Goal: Information Seeking & Learning: Check status

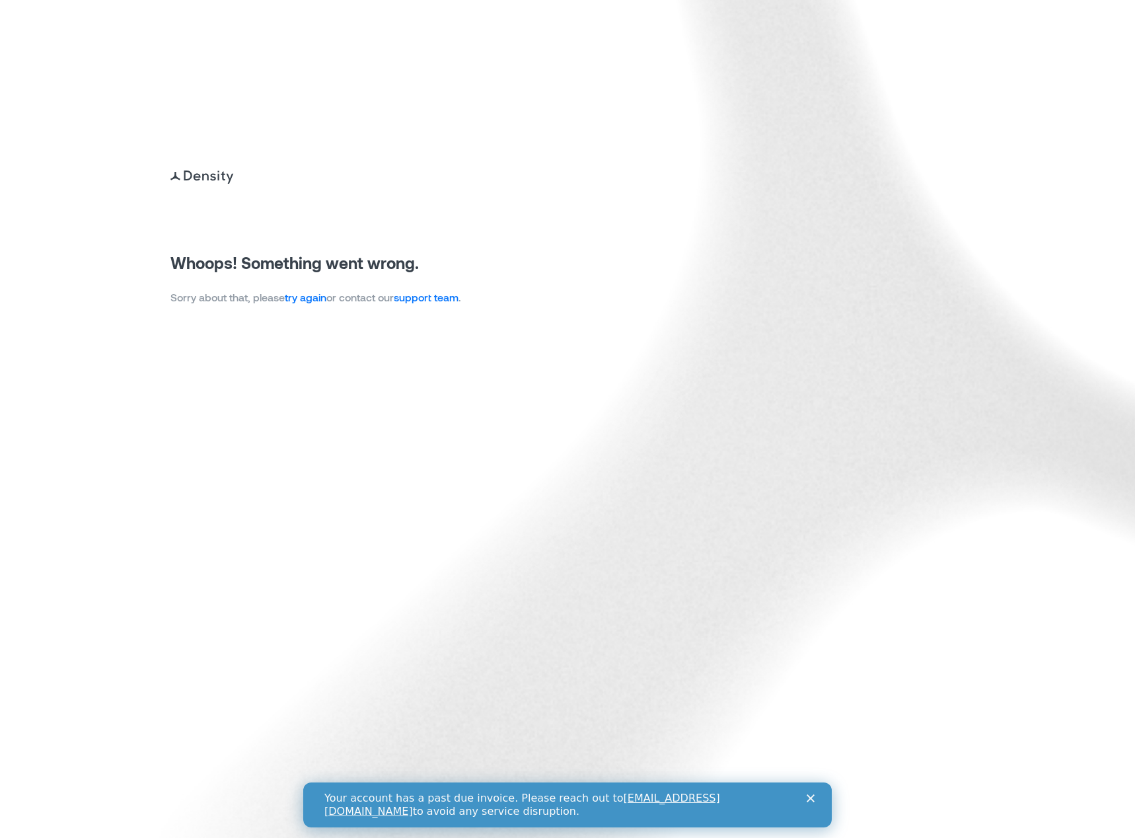
click at [806, 799] on div "Your account has a past due invoice. Please reach out to [EMAIL_ADDRESS][DOMAIN…" at bounding box center [568, 805] width 486 height 34
click at [301, 301] on link "try again" at bounding box center [306, 297] width 42 height 13
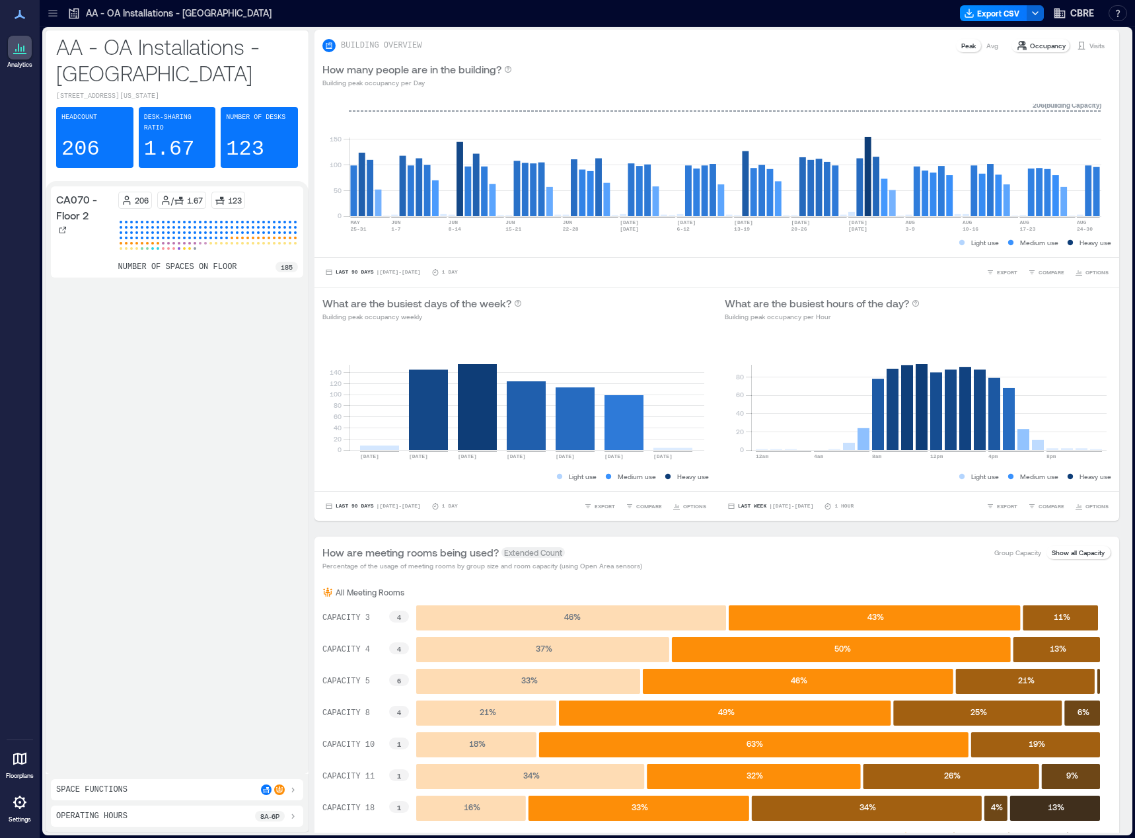
click at [49, 13] on icon at bounding box center [52, 13] width 9 height 1
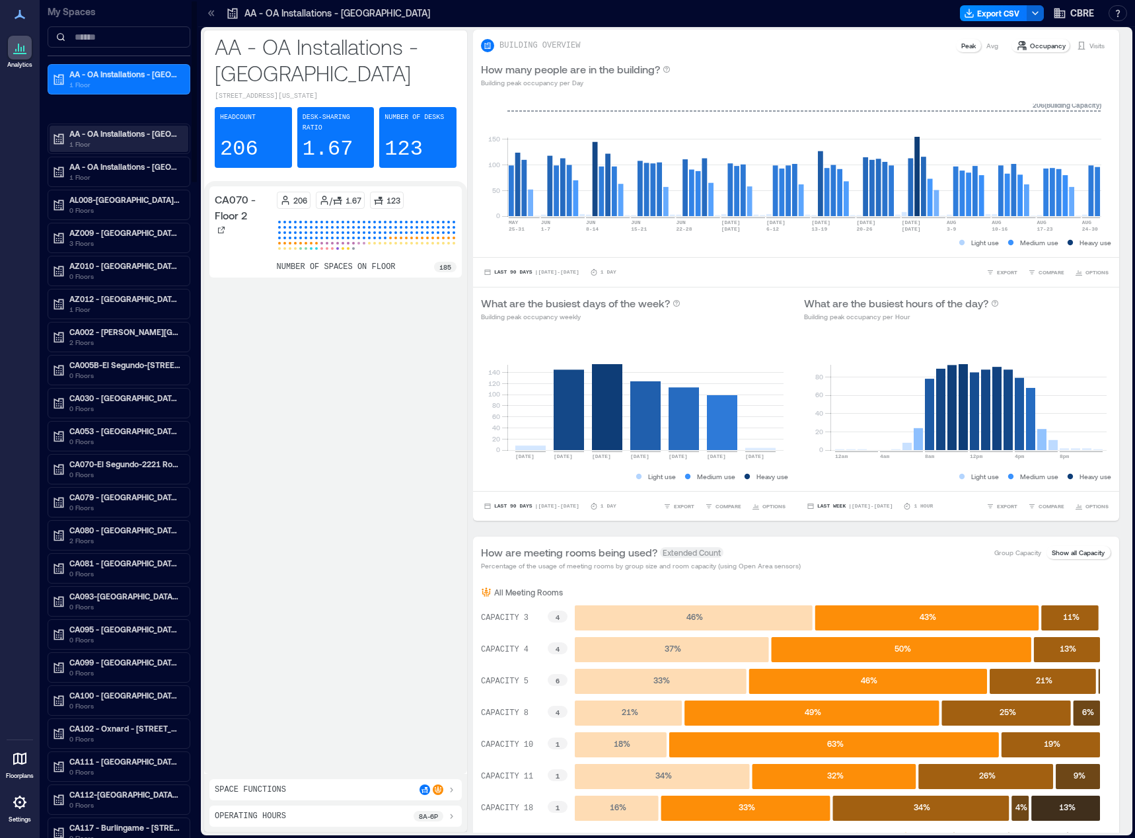
click at [103, 134] on p "AA - OA Installations - [GEOGRAPHIC_DATA]" at bounding box center [124, 133] width 111 height 11
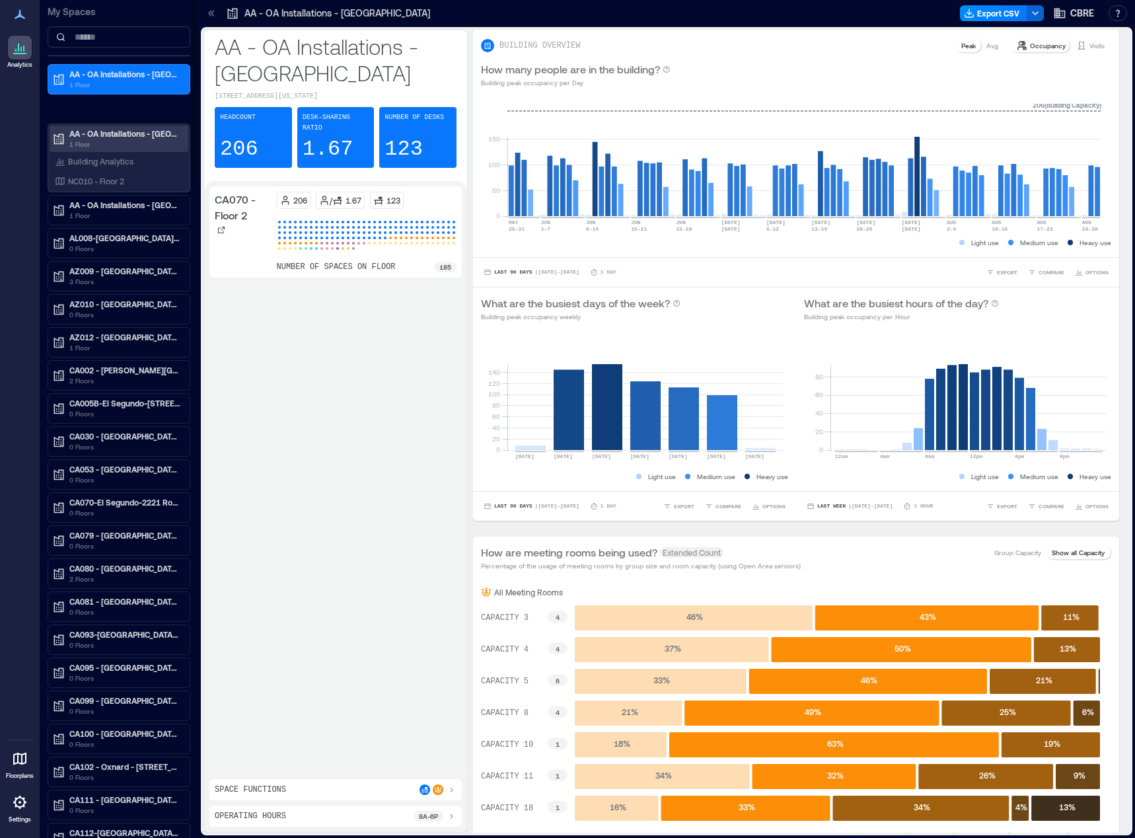
click at [116, 135] on p "AA - OA Installations - [GEOGRAPHIC_DATA]" at bounding box center [124, 133] width 111 height 11
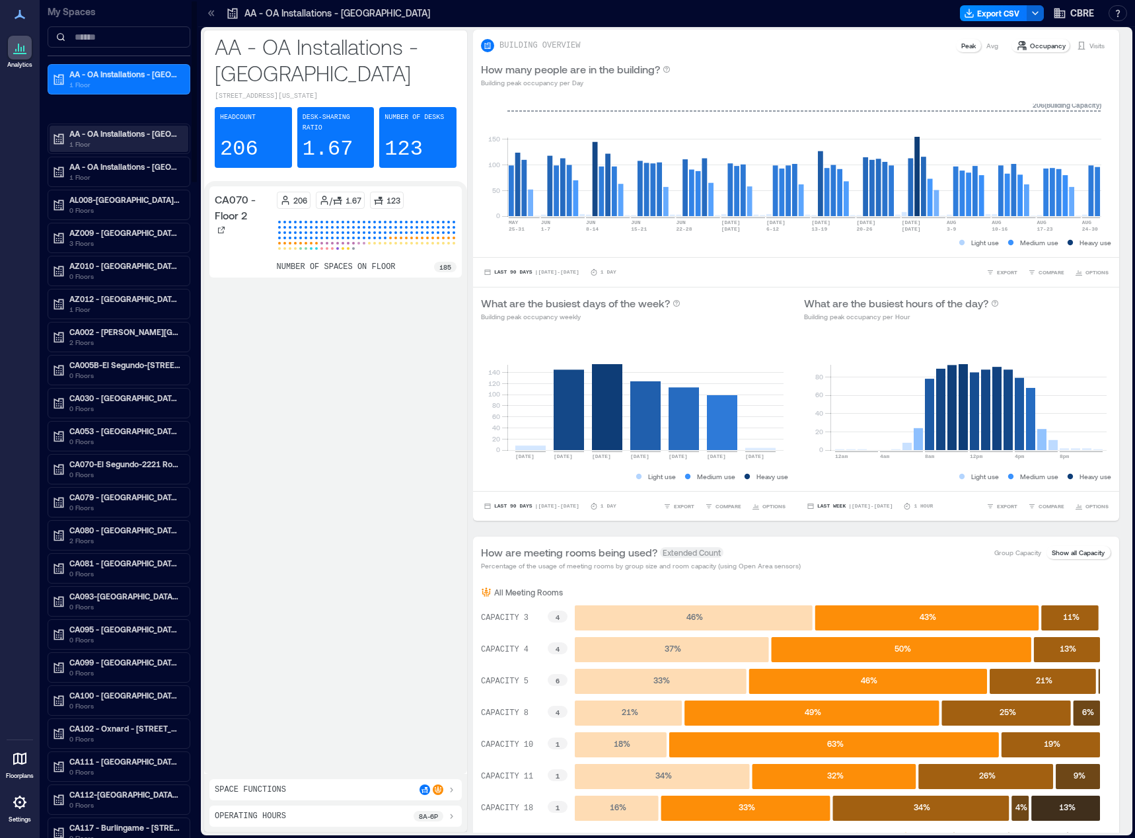
click at [113, 137] on p "AA - OA Installations - [GEOGRAPHIC_DATA]" at bounding box center [124, 133] width 111 height 11
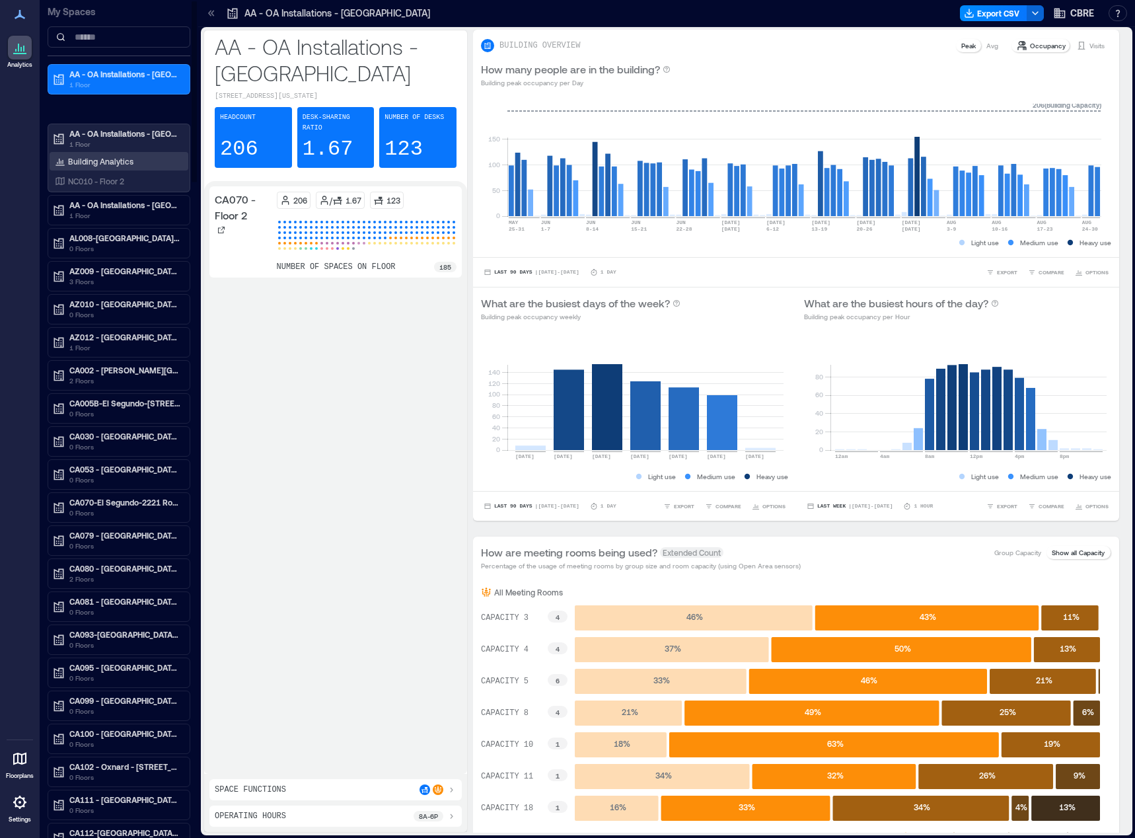
click at [112, 162] on p "Building Analytics" at bounding box center [100, 161] width 65 height 11
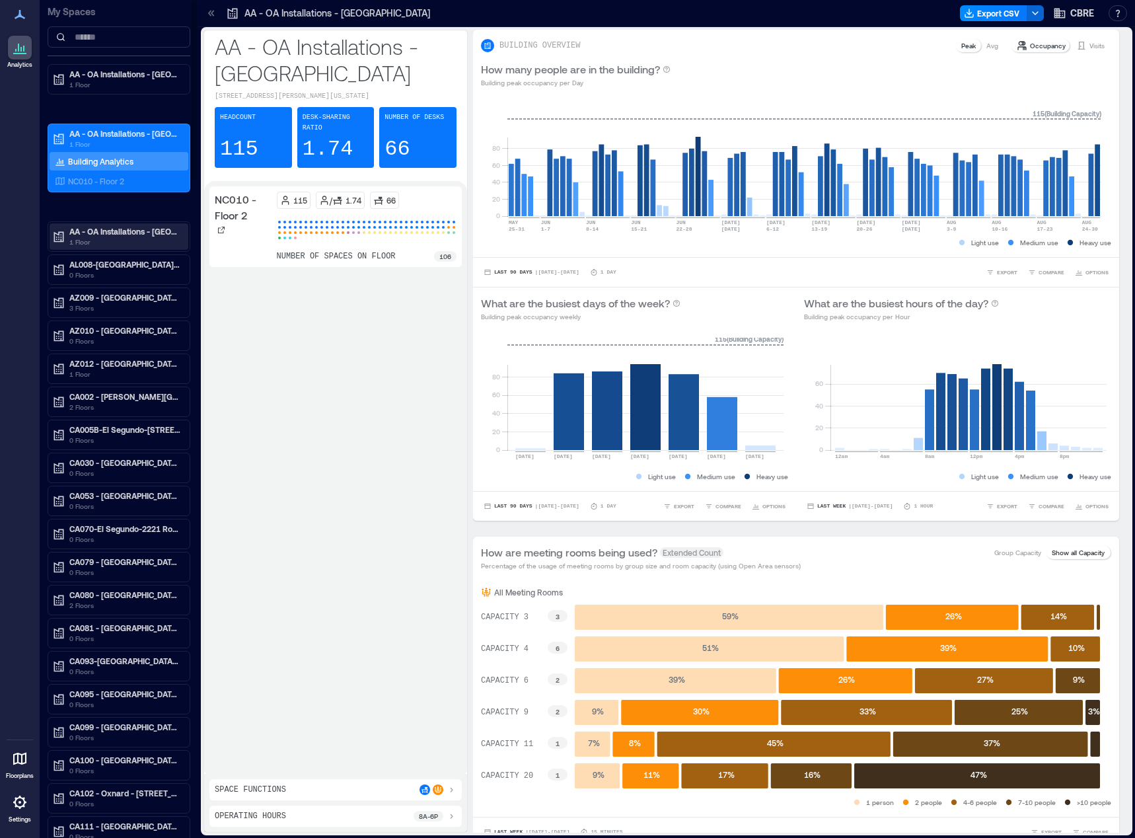
click at [106, 238] on p "1 Floor" at bounding box center [124, 242] width 111 height 11
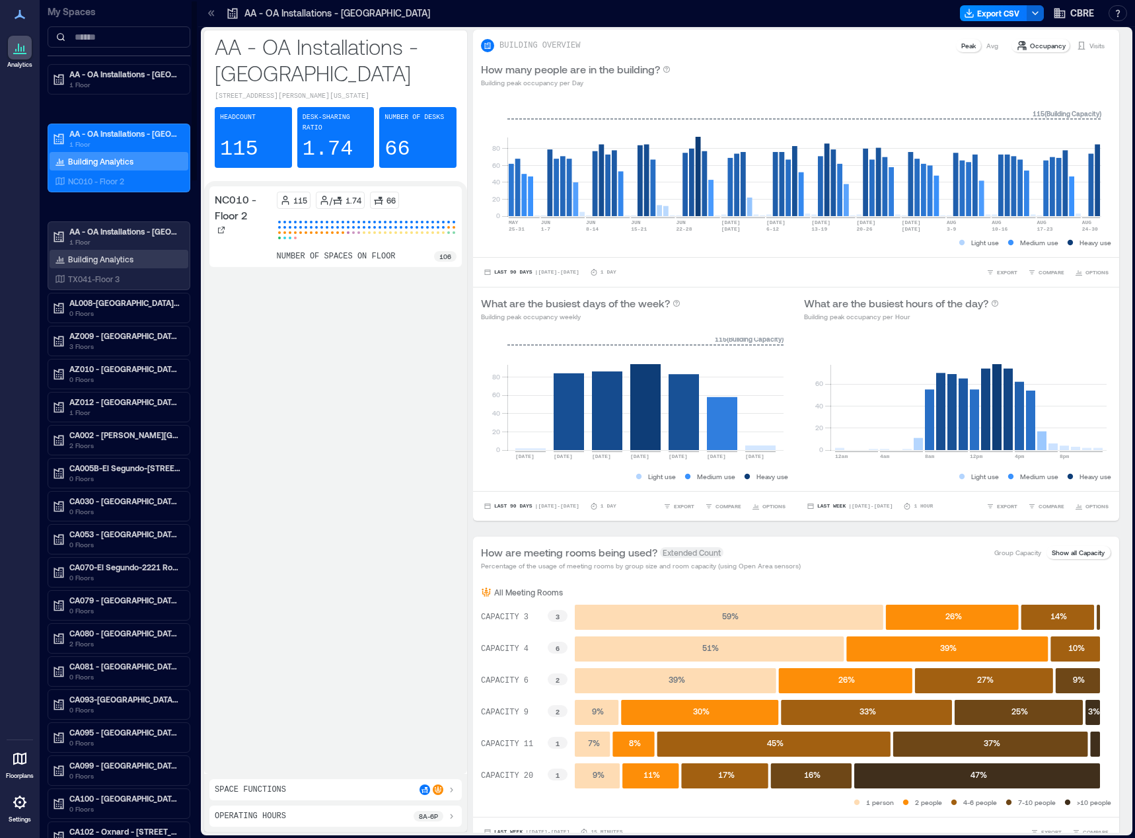
click at [106, 258] on p "Building Analytics" at bounding box center [100, 259] width 65 height 11
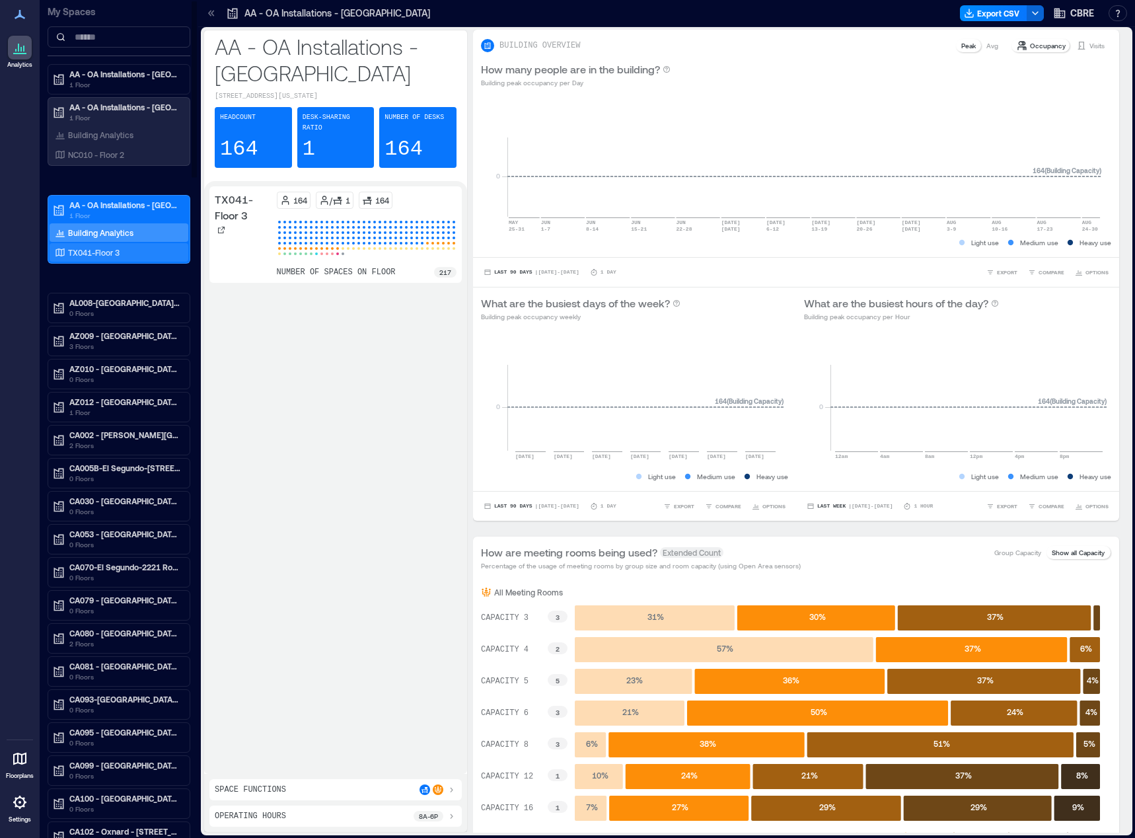
click at [108, 247] on p "TX041-Floor 3" at bounding box center [94, 252] width 52 height 11
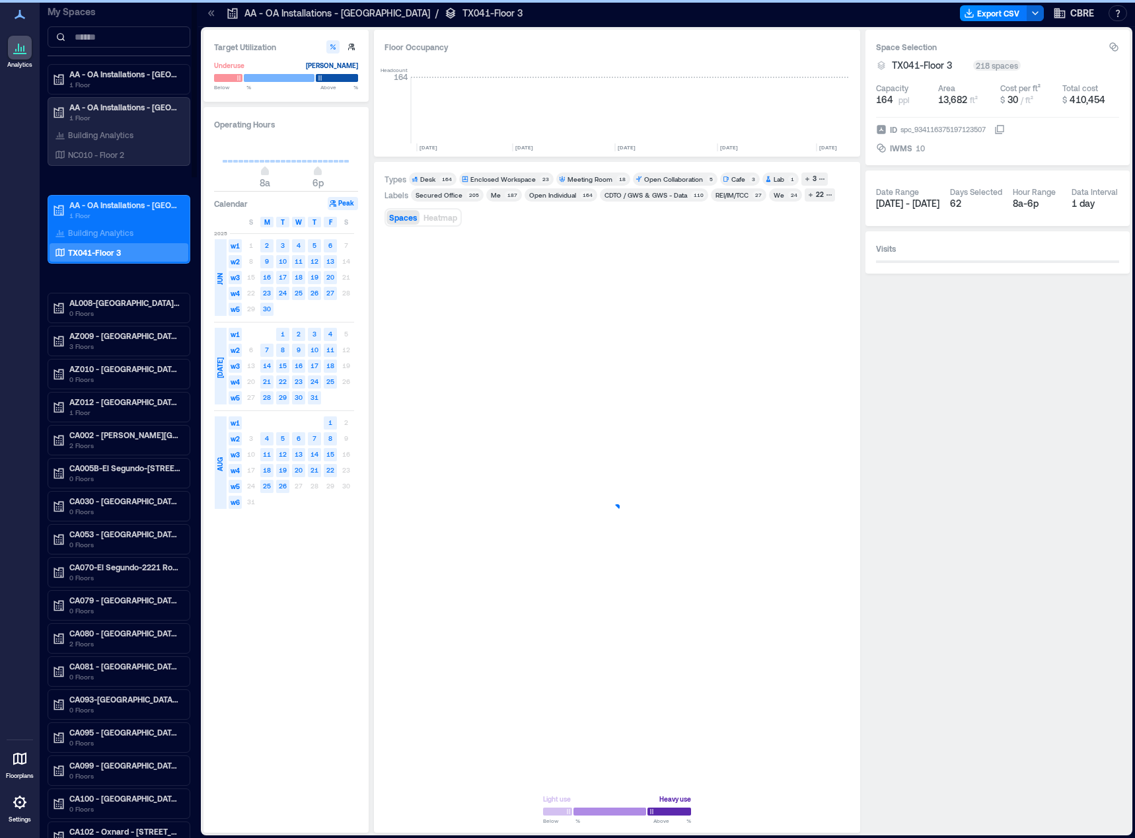
scroll to position [0, 3476]
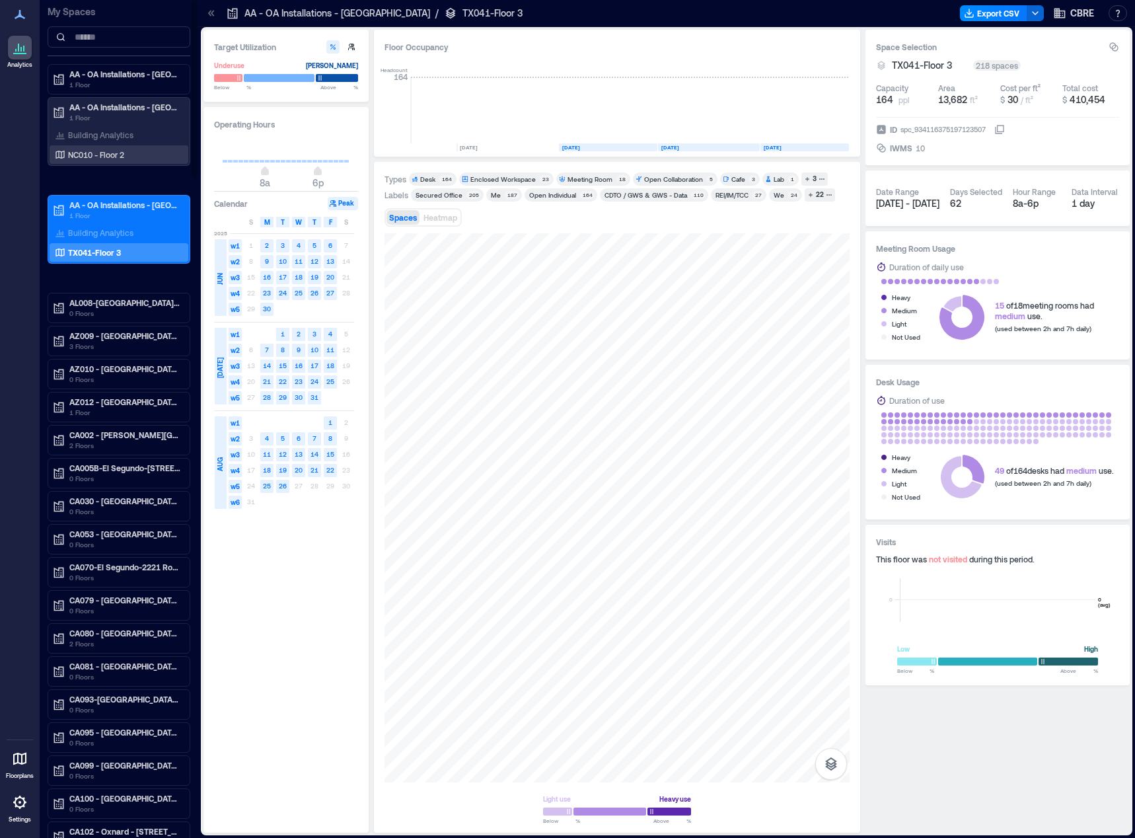
click at [94, 155] on p "NC010 - Floor 2" at bounding box center [96, 154] width 56 height 11
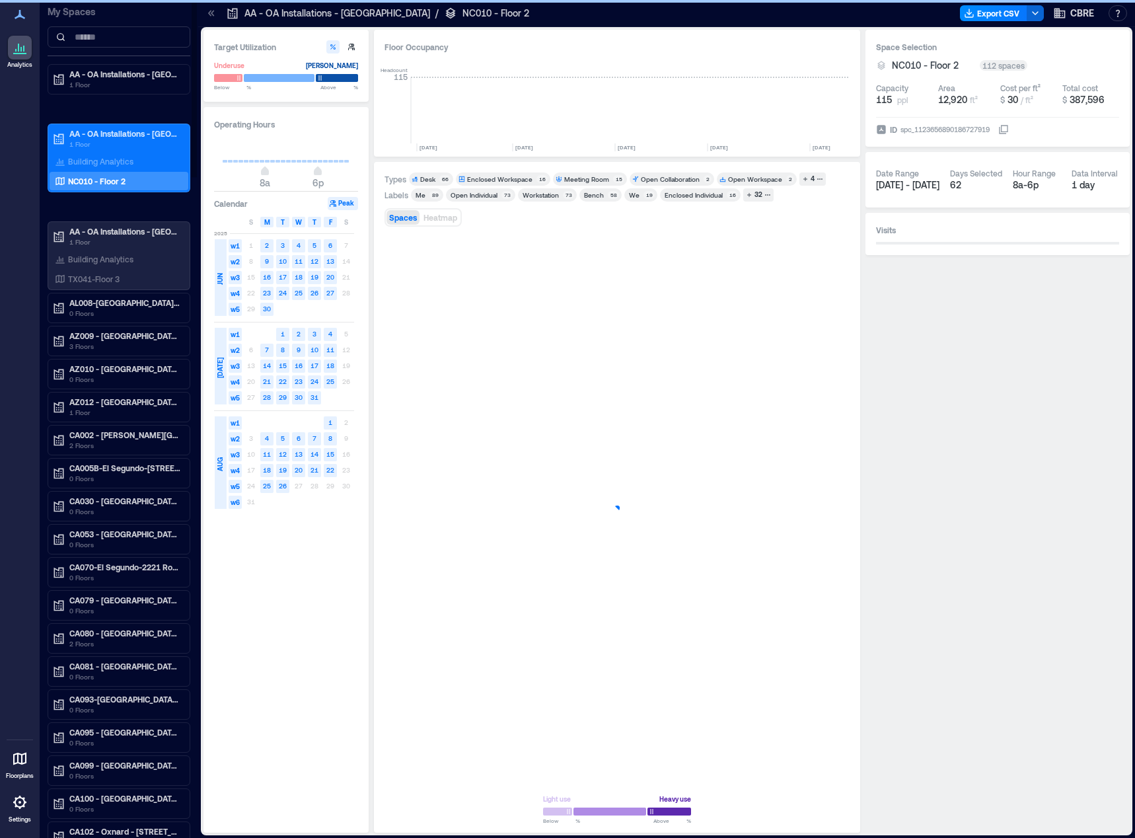
scroll to position [0, 2868]
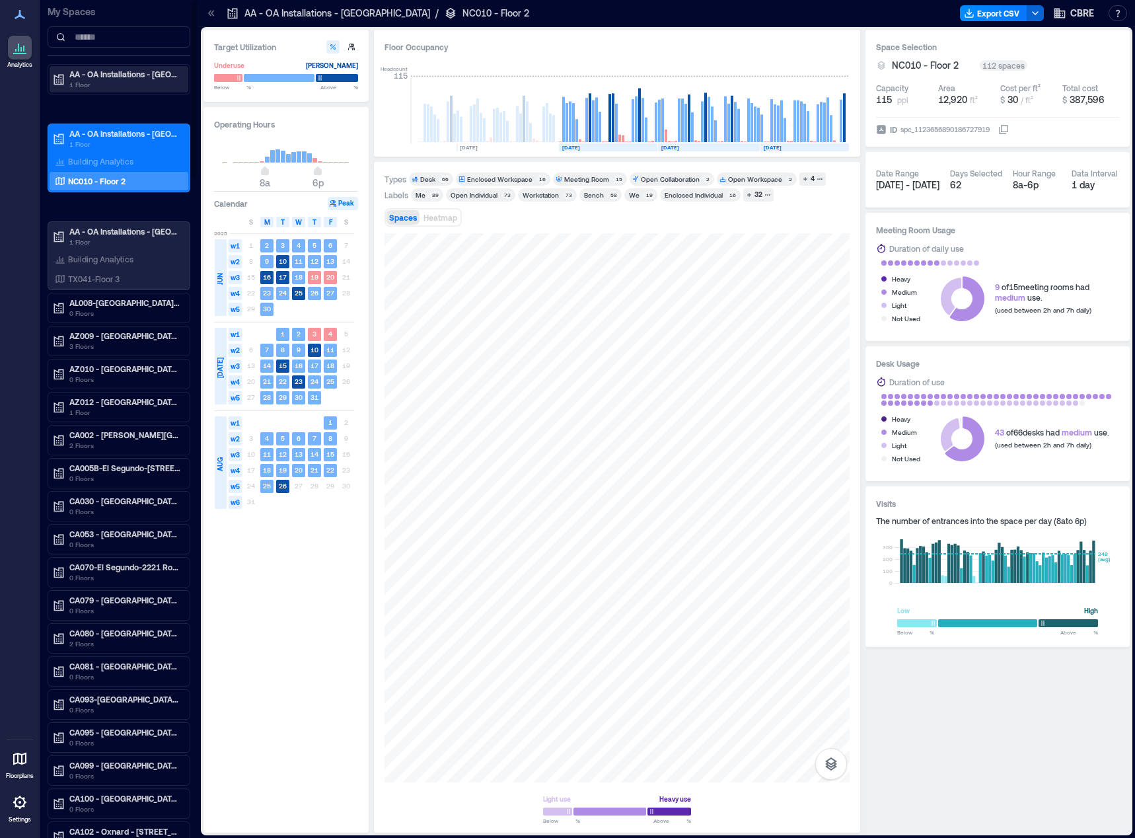
click at [89, 86] on p "1 Floor" at bounding box center [124, 84] width 111 height 11
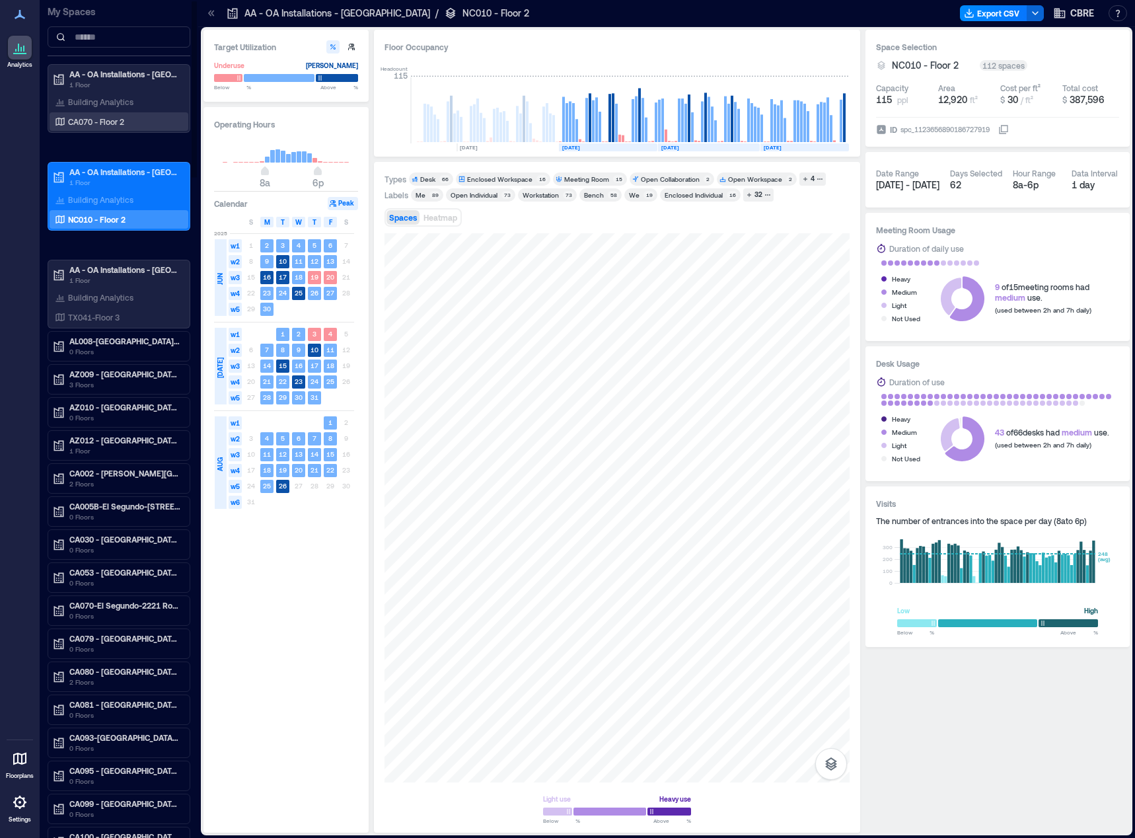
click at [103, 116] on p "CA070 - Floor 2" at bounding box center [96, 121] width 56 height 11
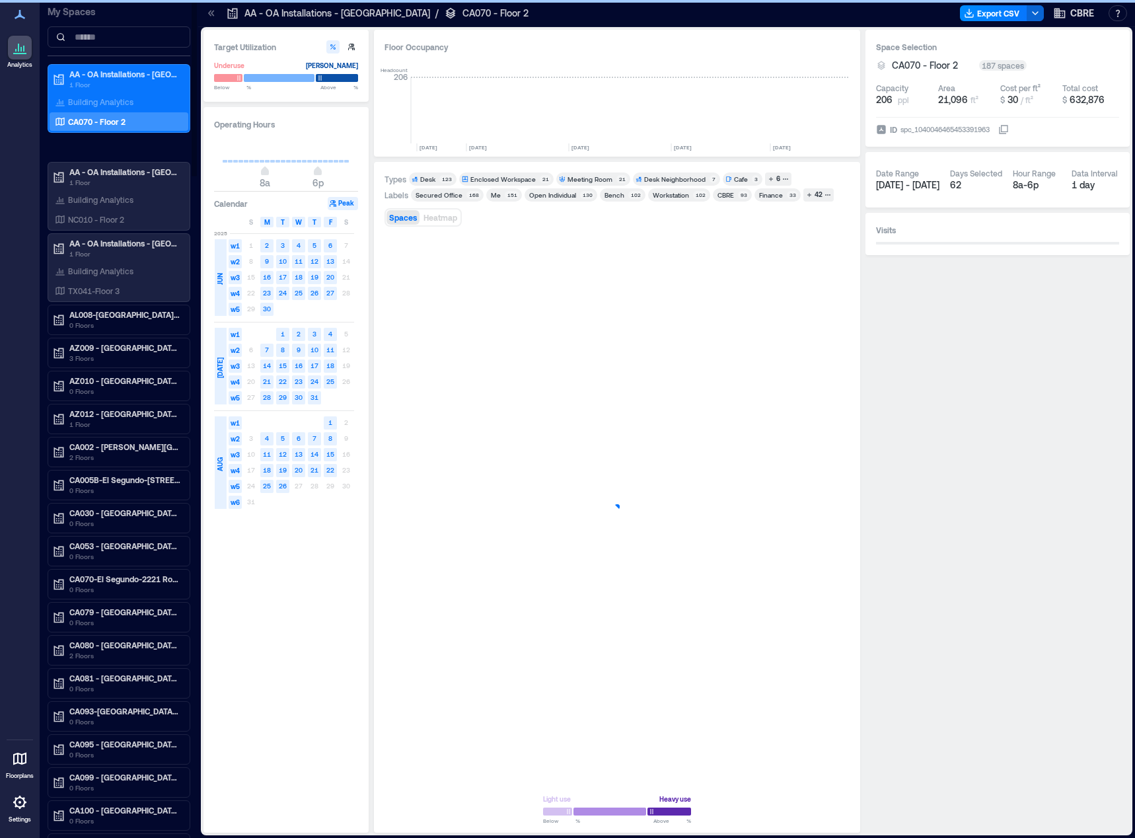
scroll to position [0, 3429]
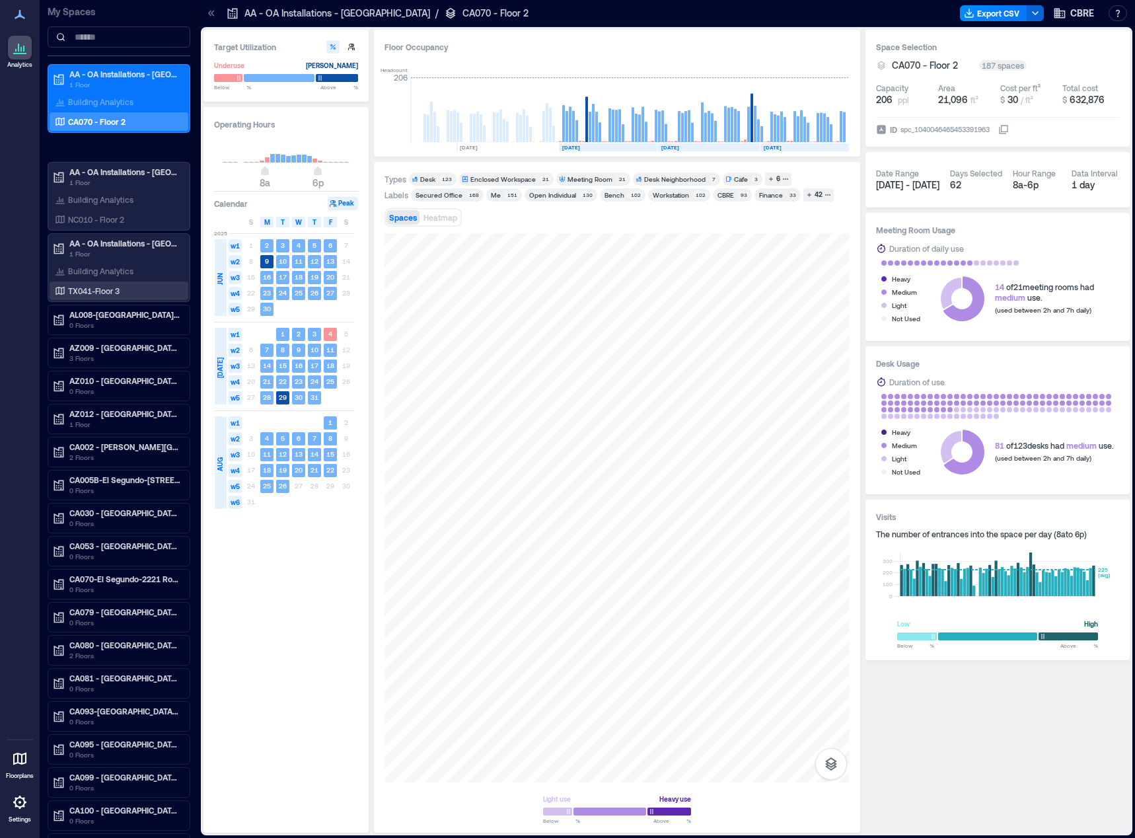
click at [93, 293] on p "TX041-Floor 3" at bounding box center [94, 291] width 52 height 11
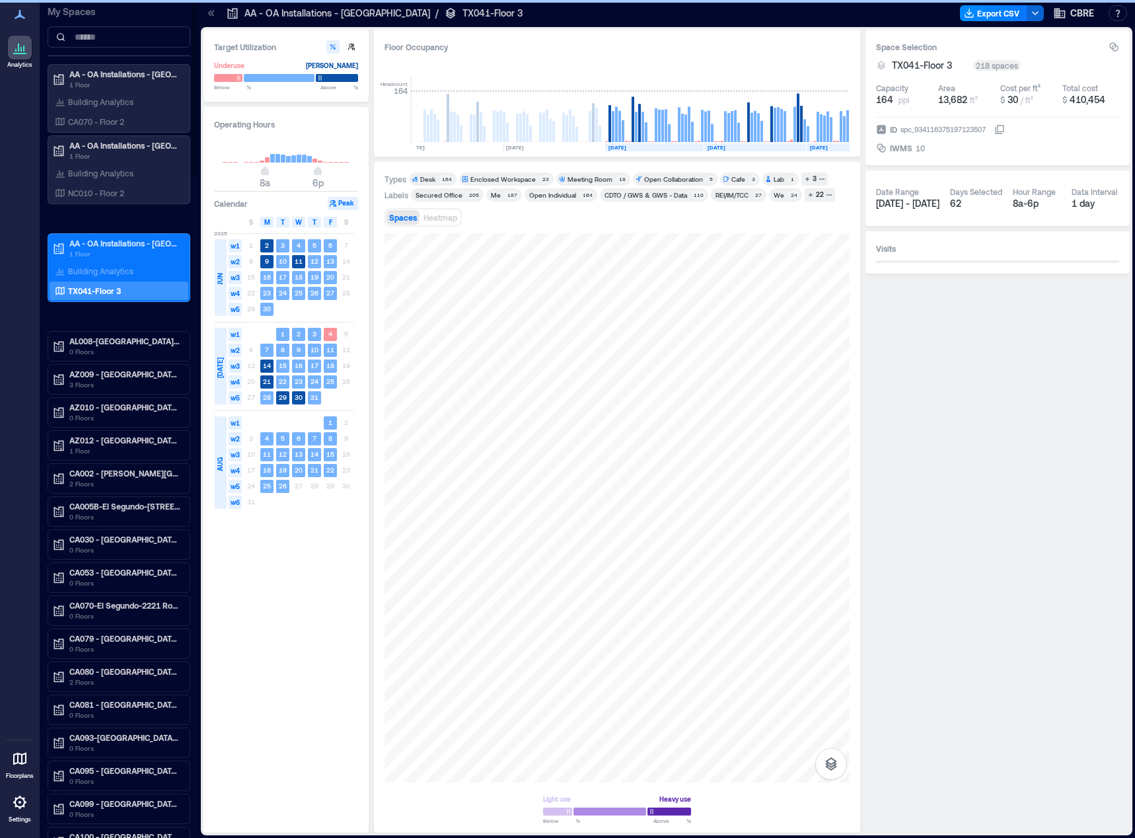
scroll to position [0, 3476]
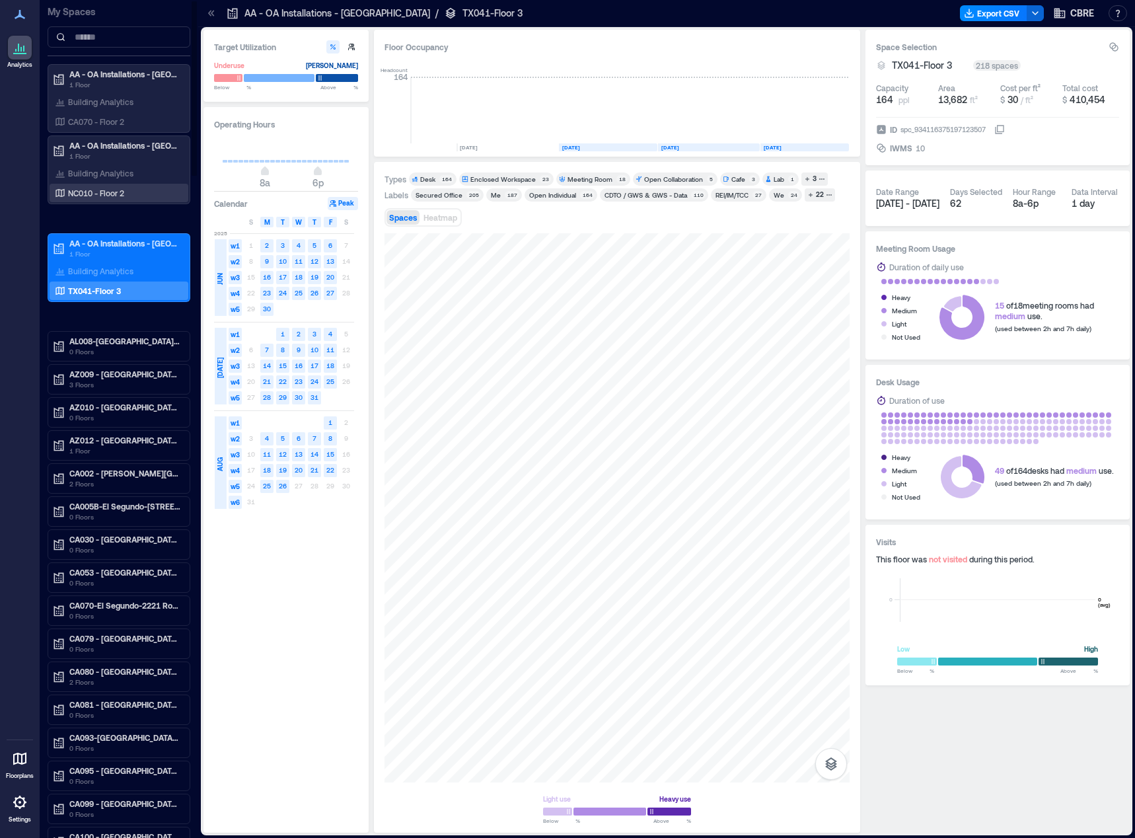
click at [107, 188] on p "NC010 - Floor 2" at bounding box center [96, 193] width 56 height 11
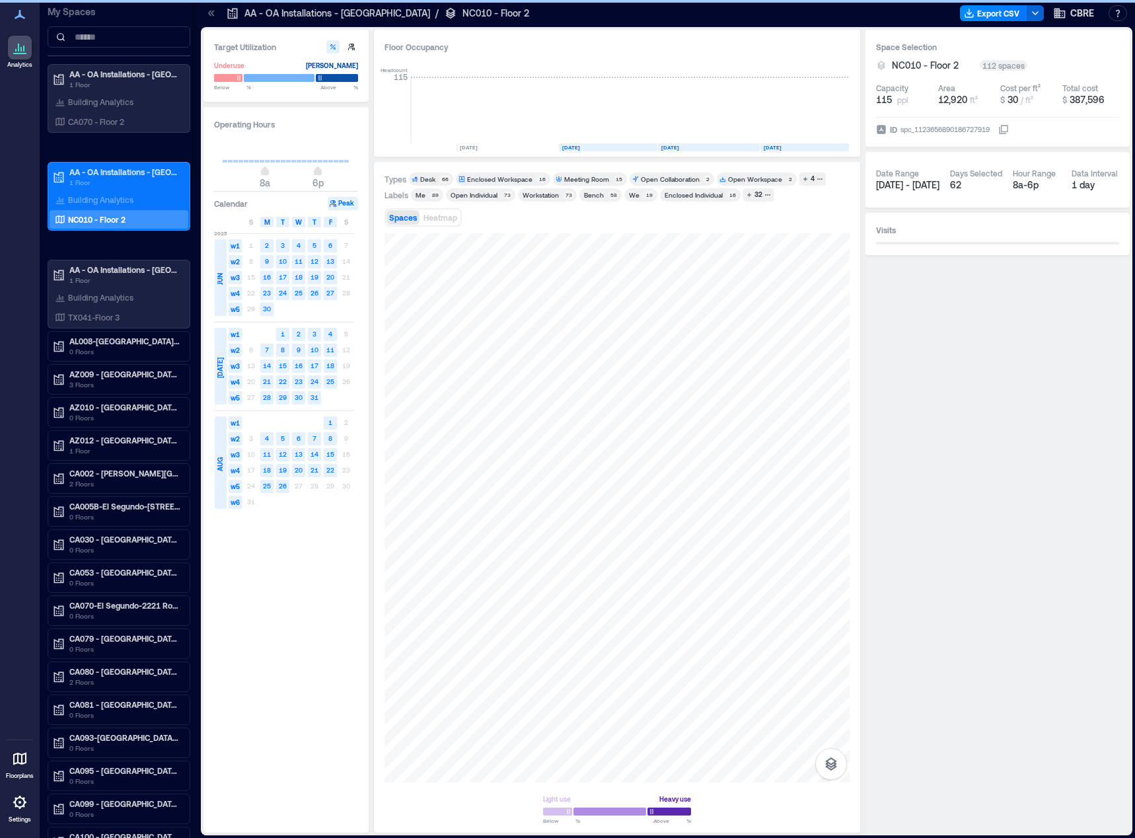
scroll to position [0, 2868]
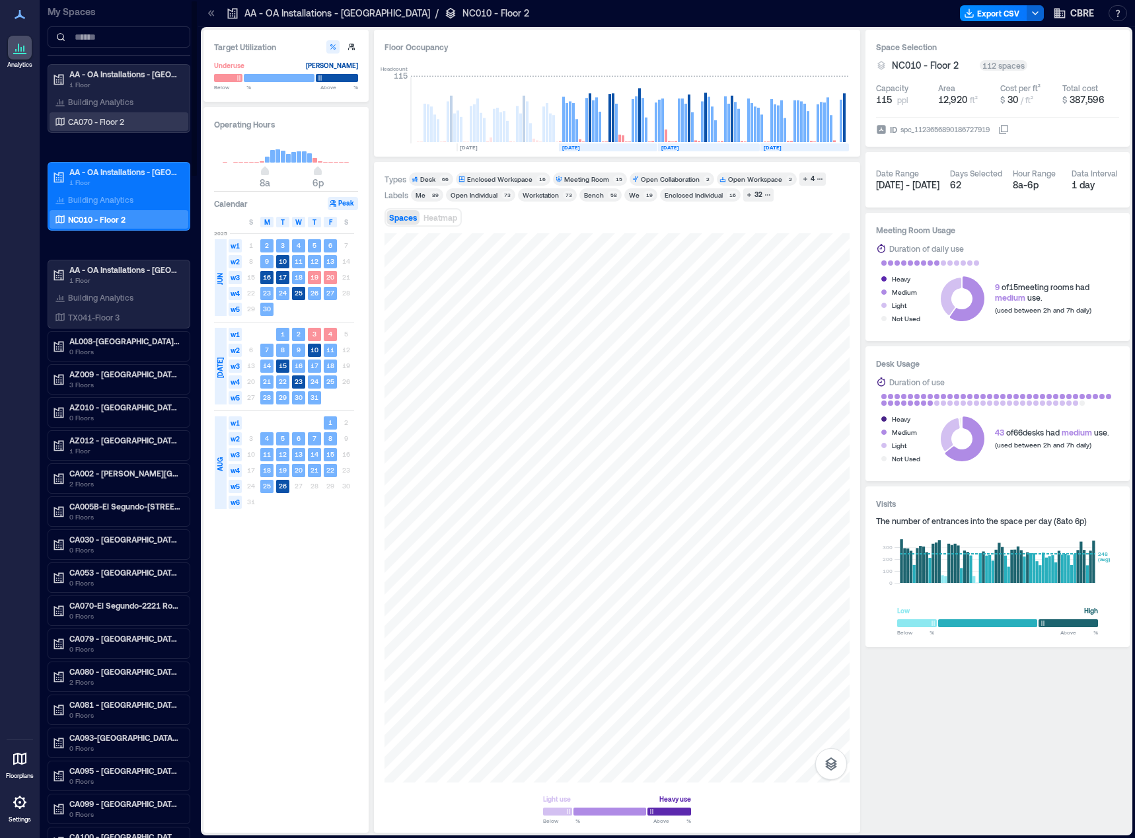
click at [142, 122] on div "CA070 - Floor 2" at bounding box center [116, 121] width 128 height 13
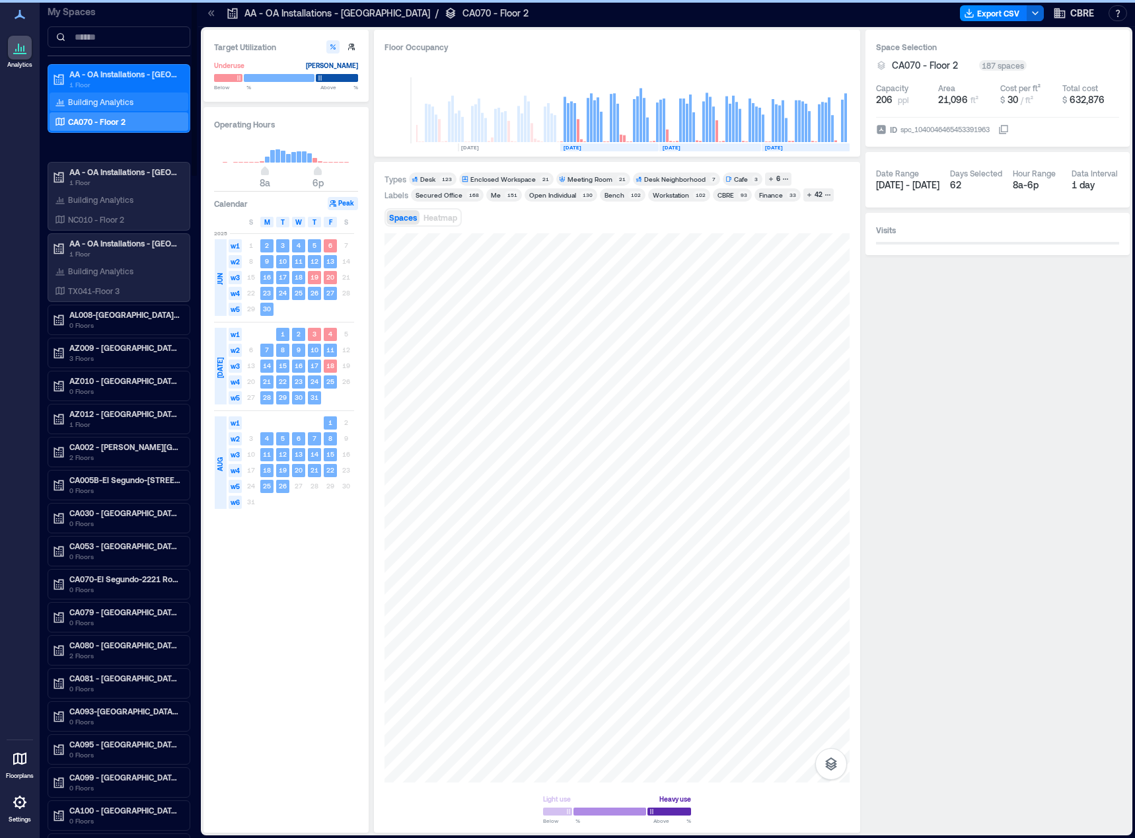
scroll to position [0, 3429]
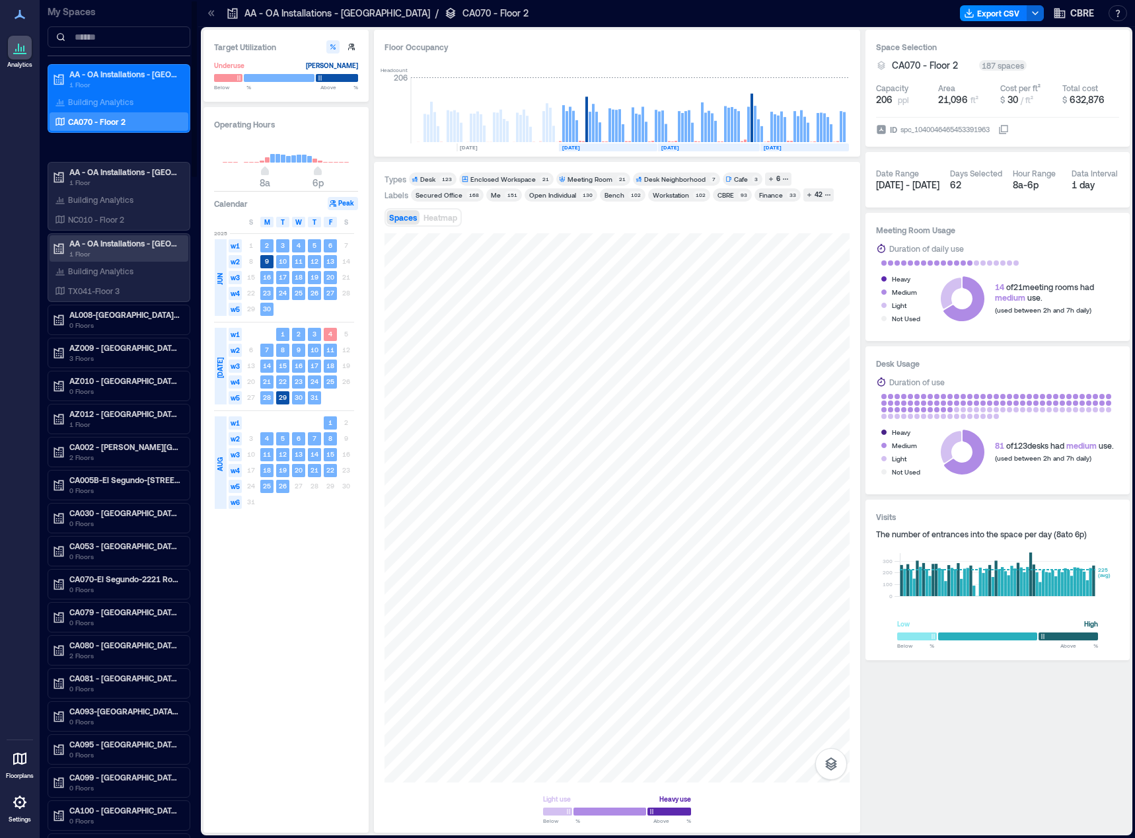
click at [139, 254] on p "1 Floor" at bounding box center [124, 253] width 111 height 11
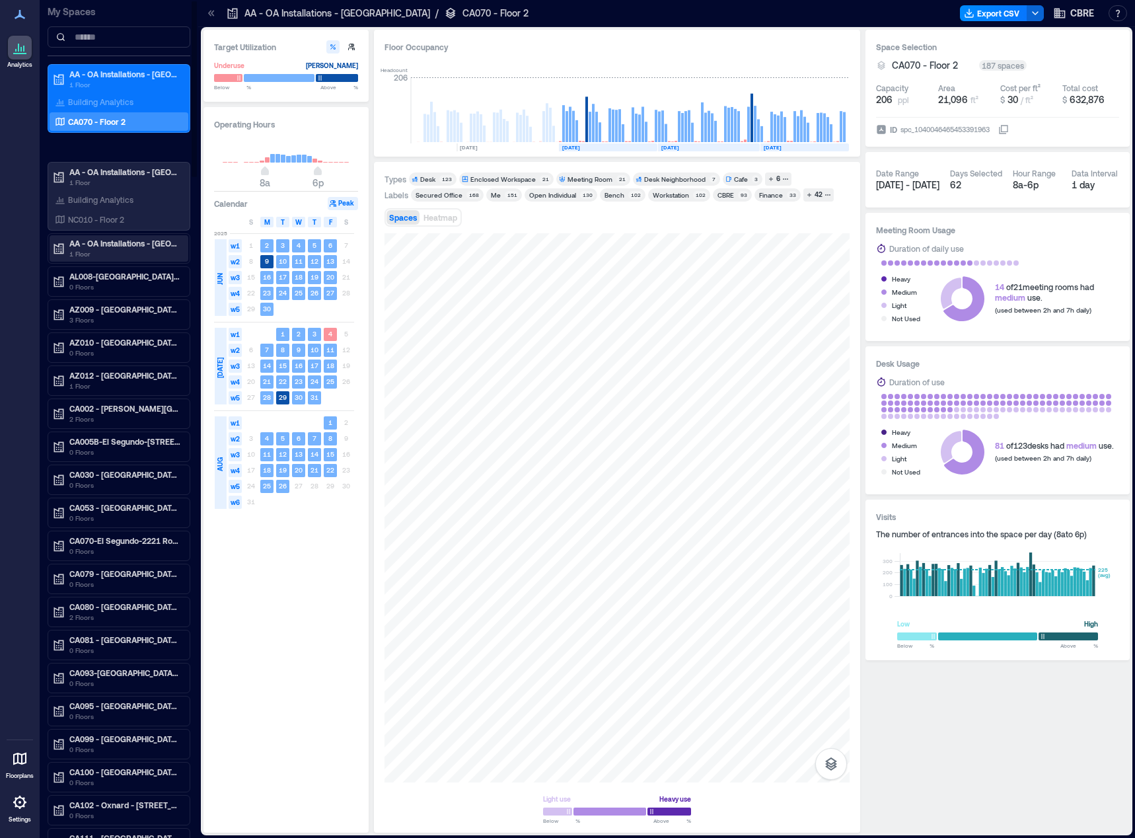
click at [149, 252] on p "1 Floor" at bounding box center [124, 253] width 111 height 11
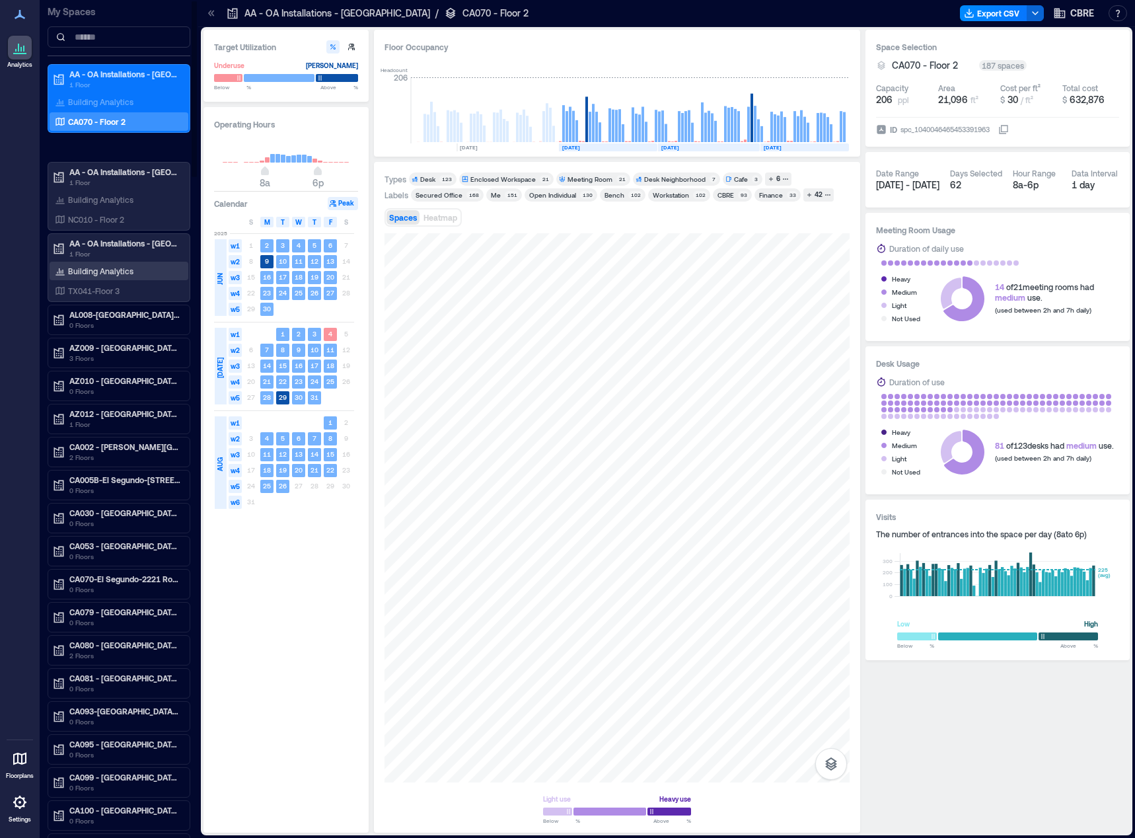
click at [116, 274] on p "Building Analytics" at bounding box center [100, 271] width 65 height 11
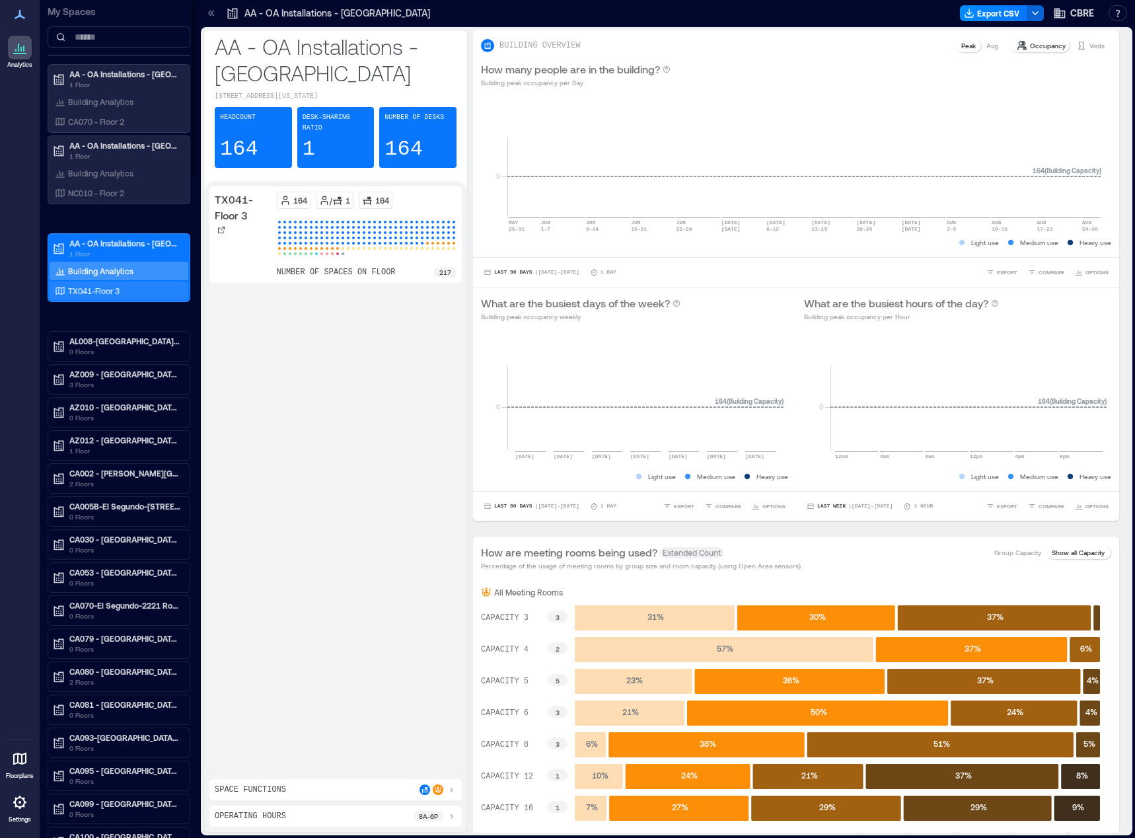
click at [106, 287] on p "TX041-Floor 3" at bounding box center [94, 291] width 52 height 11
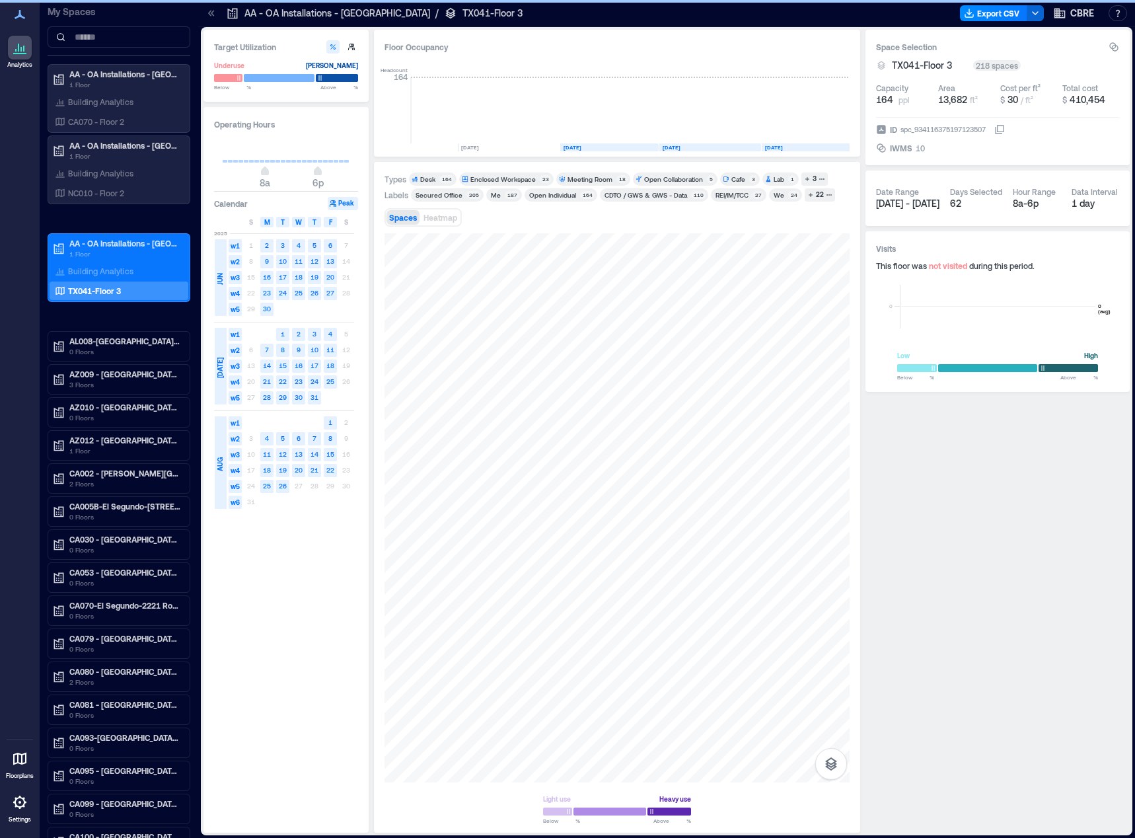
scroll to position [0, 3476]
